Goal: Task Accomplishment & Management: Manage account settings

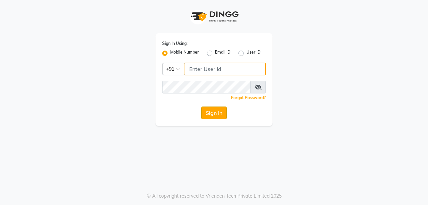
type input "8637218181"
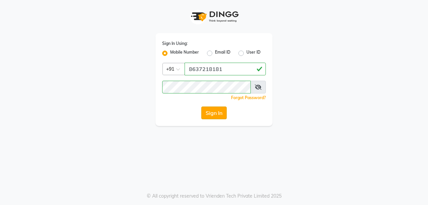
click at [204, 113] on button "Sign In" at bounding box center [213, 112] width 25 height 13
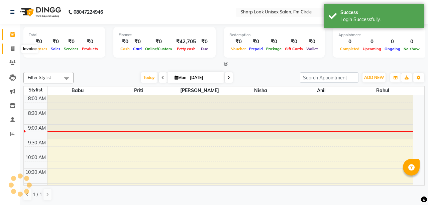
select select "en"
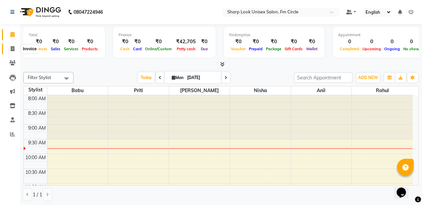
click at [15, 47] on span at bounding box center [13, 49] width 12 height 8
select select "service"
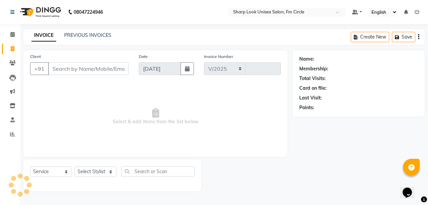
select select "804"
type input "2476"
click at [9, 61] on span at bounding box center [13, 63] width 12 height 8
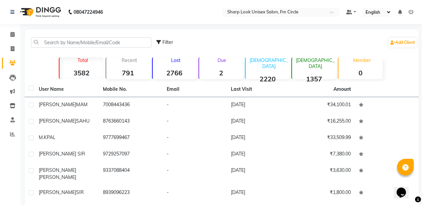
click at [230, 69] on strong "2" at bounding box center [221, 73] width 44 height 8
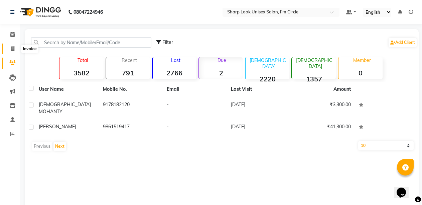
click at [9, 47] on span at bounding box center [13, 49] width 12 height 8
select select "service"
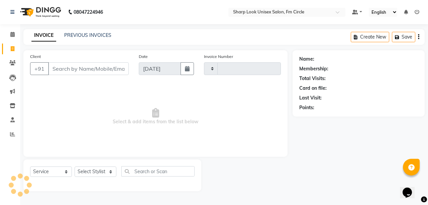
type input "2476"
select select "804"
click at [417, 11] on icon at bounding box center [416, 12] width 5 height 5
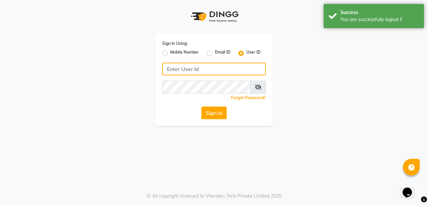
type input "8637218181"
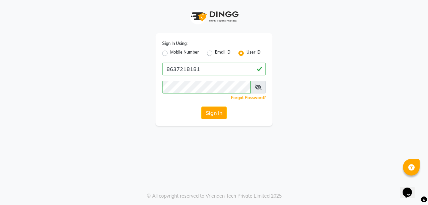
click at [170, 51] on label "Mobile Number" at bounding box center [184, 53] width 29 height 8
click at [170, 51] on input "Mobile Number" at bounding box center [172, 51] width 4 height 4
radio input "true"
radio input "false"
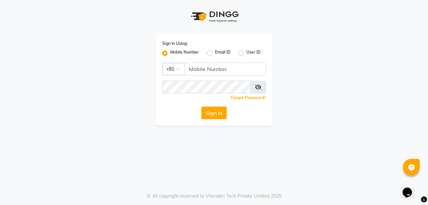
click at [246, 54] on label "User ID" at bounding box center [253, 53] width 14 height 8
click at [246, 53] on input "User ID" at bounding box center [248, 51] width 4 height 4
radio input "true"
radio input "false"
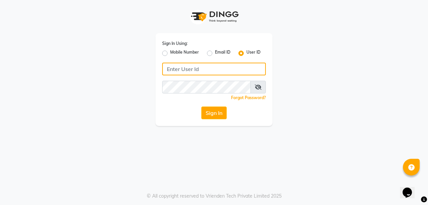
click at [236, 72] on input "Username" at bounding box center [214, 68] width 104 height 13
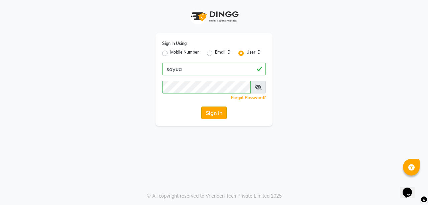
click at [207, 110] on button "Sign In" at bounding box center [213, 112] width 25 height 13
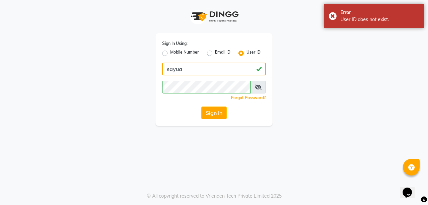
click at [179, 68] on input "sayua" at bounding box center [214, 68] width 104 height 13
type input "satya"
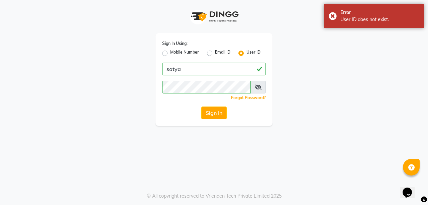
click at [209, 112] on button "Sign In" at bounding box center [213, 112] width 25 height 13
